Goal: Information Seeking & Learning: Compare options

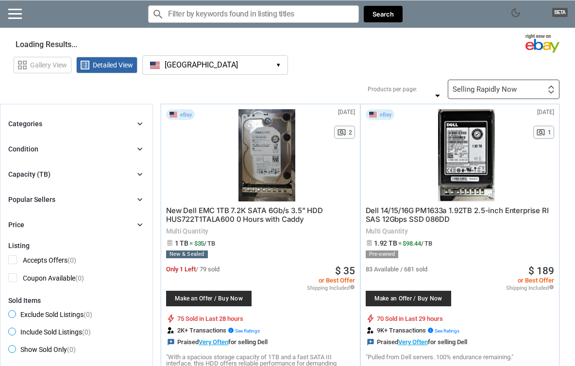
type input "*"
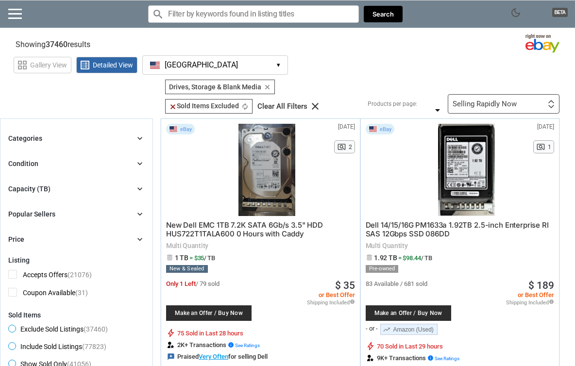
click at [138, 186] on icon "chevron_right" at bounding box center [140, 189] width 10 height 10
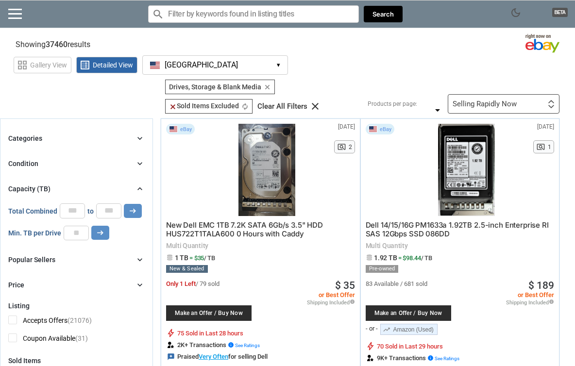
click at [477, 97] on div "Selling Rapidly Now First or Last Chance to Buy Recently Listed Selling Rapidly…" at bounding box center [504, 103] width 112 height 19
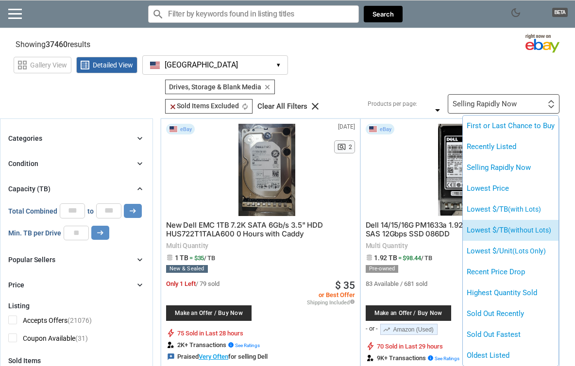
click at [513, 234] on span "(without Lots)" at bounding box center [529, 230] width 43 height 8
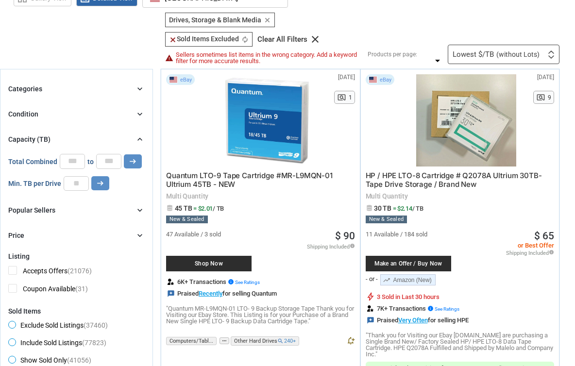
scroll to position [70, 0]
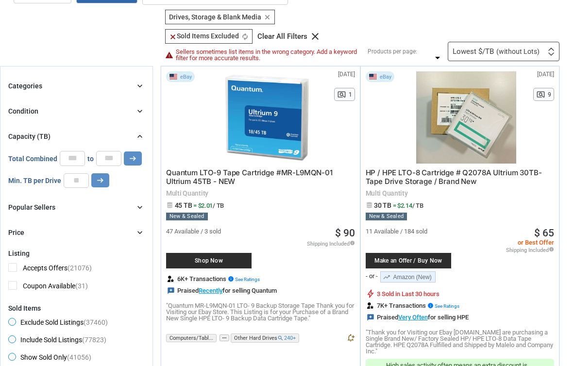
click at [126, 83] on div "Categories chevron_right" at bounding box center [76, 86] width 136 height 12
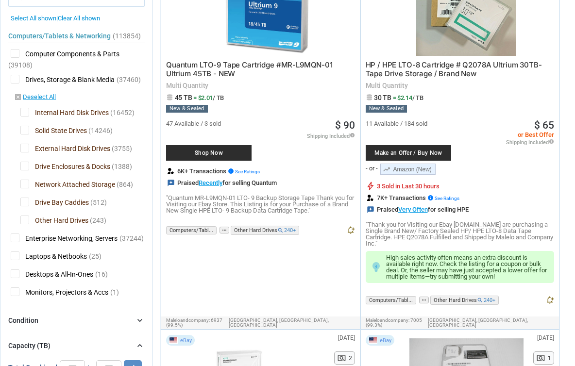
scroll to position [162, 0]
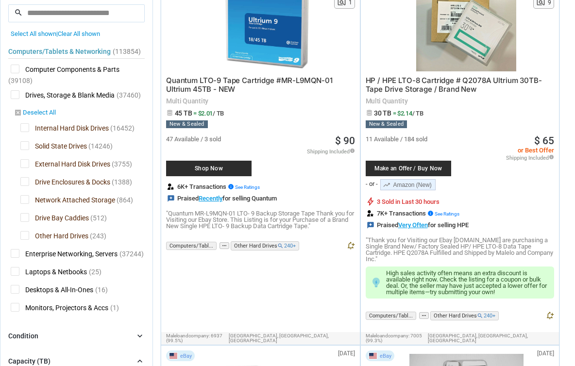
click at [17, 113] on icon "disabled_by_default" at bounding box center [18, 113] width 8 height 8
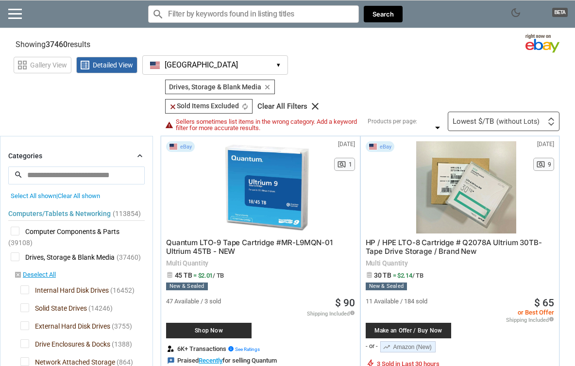
click at [15, 256] on span "Drives, Storage & Blank Media" at bounding box center [63, 258] width 104 height 12
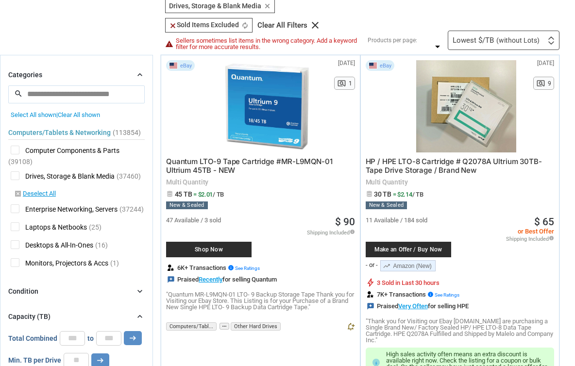
scroll to position [88, 0]
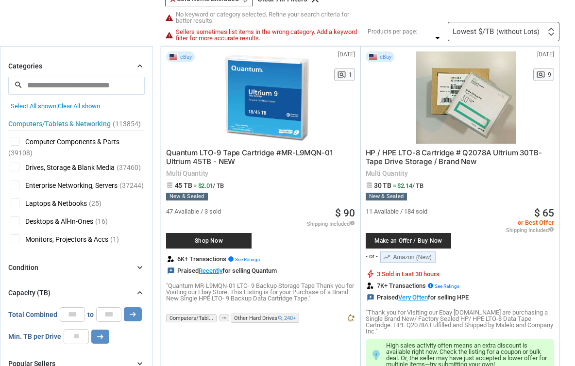
click at [90, 164] on span "Drives, Storage & Blank Media" at bounding box center [63, 169] width 104 height 12
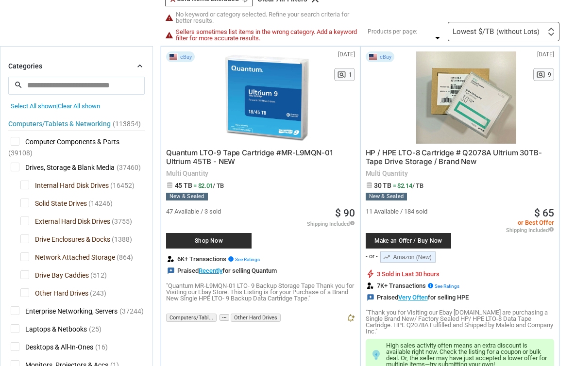
click at [26, 186] on span "Internal Hard Disk Drives" at bounding box center [64, 187] width 88 height 12
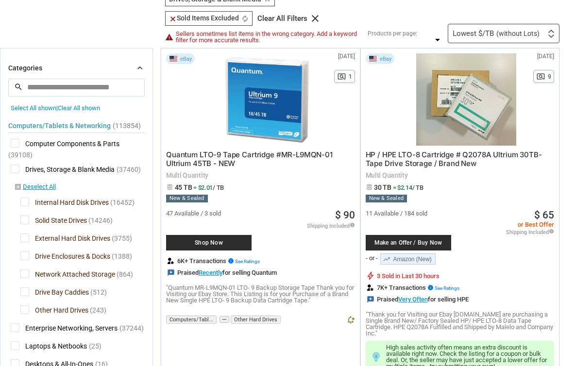
click at [28, 222] on span "Solid State Drives" at bounding box center [53, 222] width 67 height 12
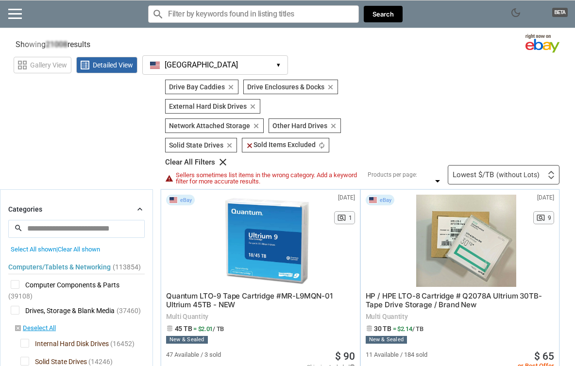
click at [232, 88] on icon "clear" at bounding box center [230, 87] width 7 height 7
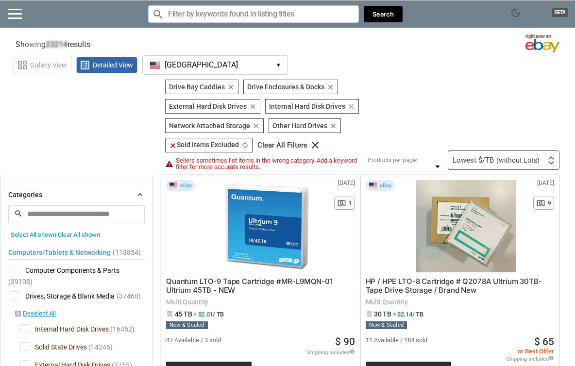
click at [230, 88] on icon "clear" at bounding box center [230, 87] width 7 height 7
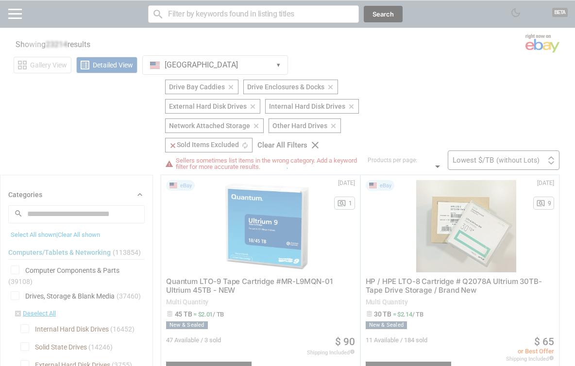
click at [286, 141] on div at bounding box center [287, 183] width 575 height 366
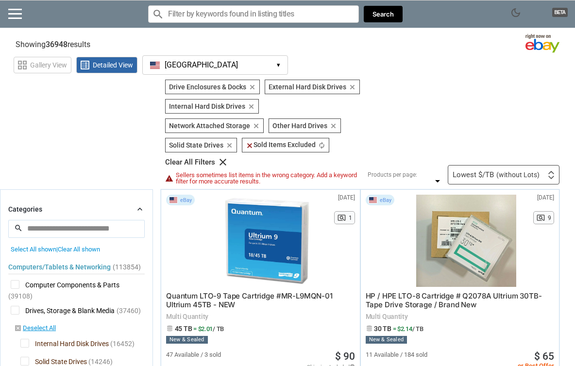
click at [215, 159] on div "Clear All Filters" at bounding box center [190, 162] width 50 height 7
